Goal: Obtain resource: Download file/media

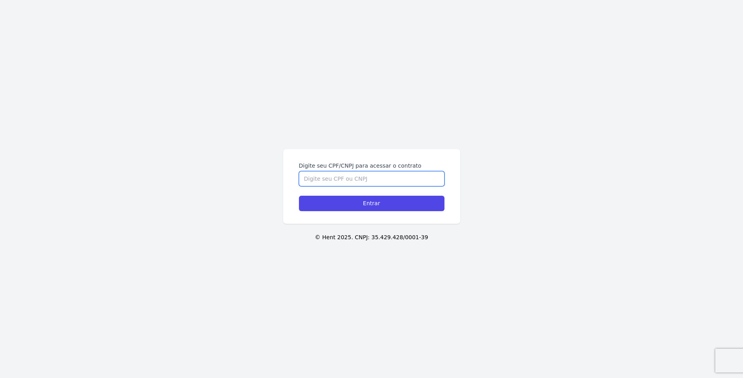
click at [311, 174] on input "Digite seu CPF/CNPJ para acessar o contrato" at bounding box center [372, 178] width 146 height 15
type input "10324508786"
click at [299, 196] on input "Entrar" at bounding box center [372, 203] width 146 height 15
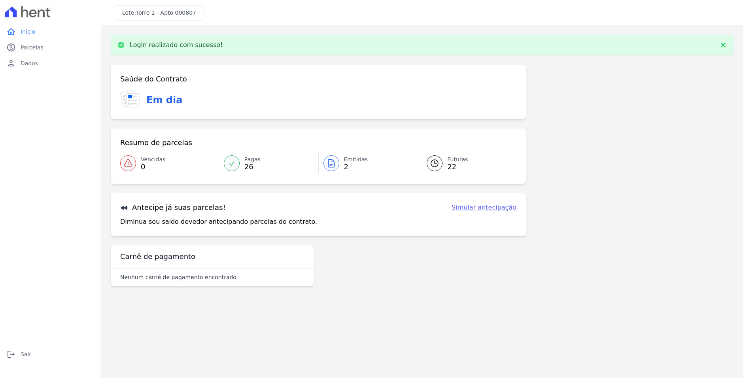
click at [342, 162] on link "Emitidas 2" at bounding box center [368, 163] width 99 height 22
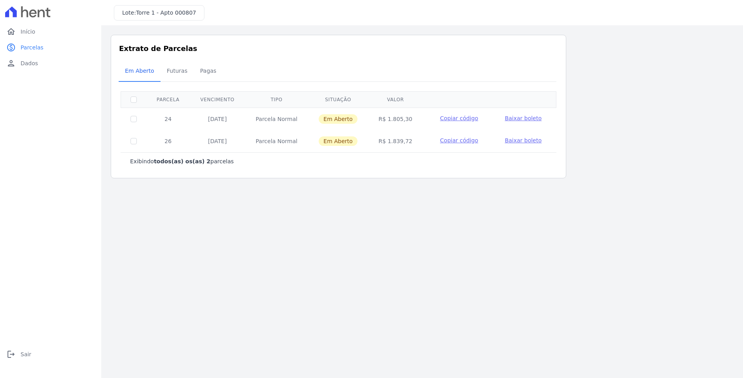
click at [517, 117] on span "Baixar boleto" at bounding box center [523, 118] width 37 height 6
click at [515, 140] on span "Baixar boleto" at bounding box center [523, 140] width 37 height 6
